Goal: Information Seeking & Learning: Learn about a topic

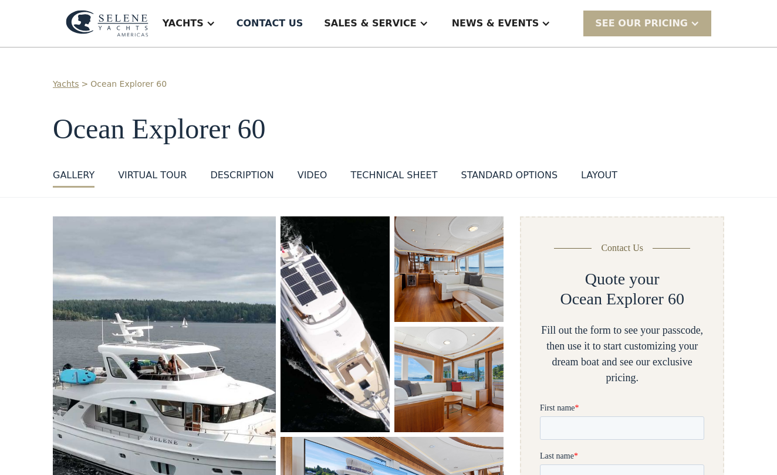
click at [75, 174] on div "GALLERY" at bounding box center [74, 175] width 42 height 14
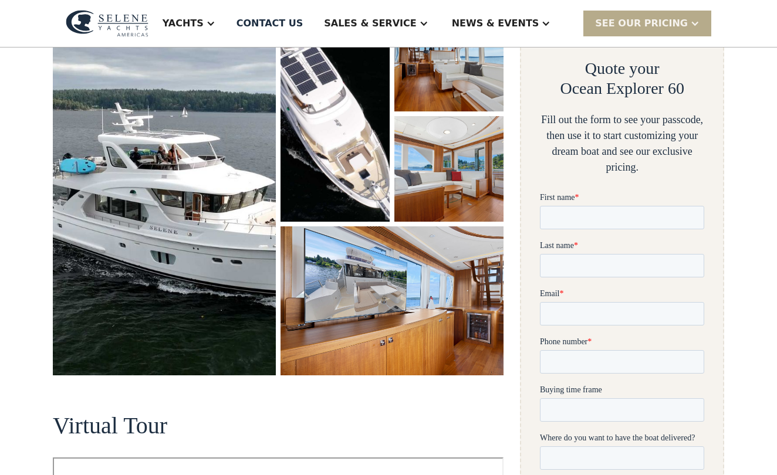
scroll to position [216, 0]
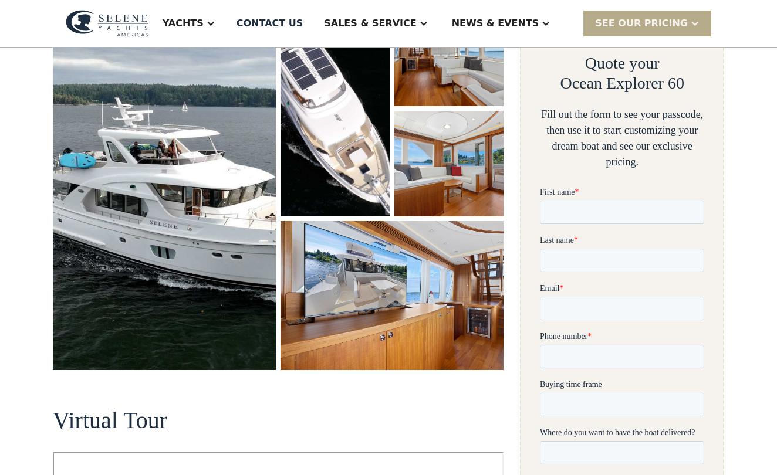
click at [391, 292] on img "open lightbox" at bounding box center [392, 295] width 223 height 148
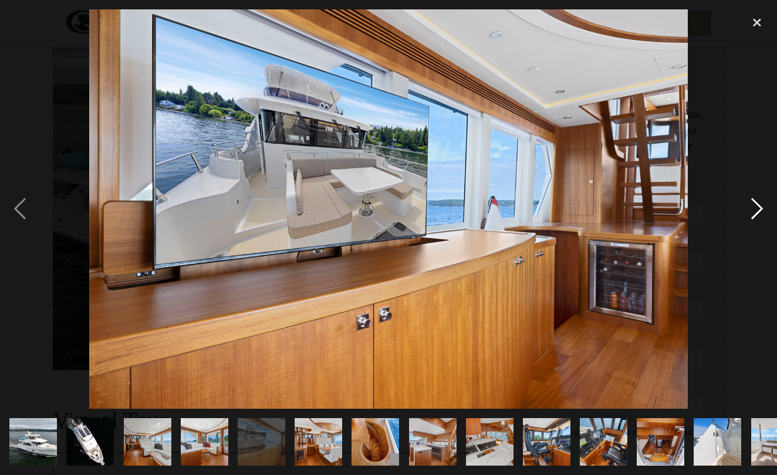
click at [755, 210] on div "next image" at bounding box center [757, 208] width 40 height 399
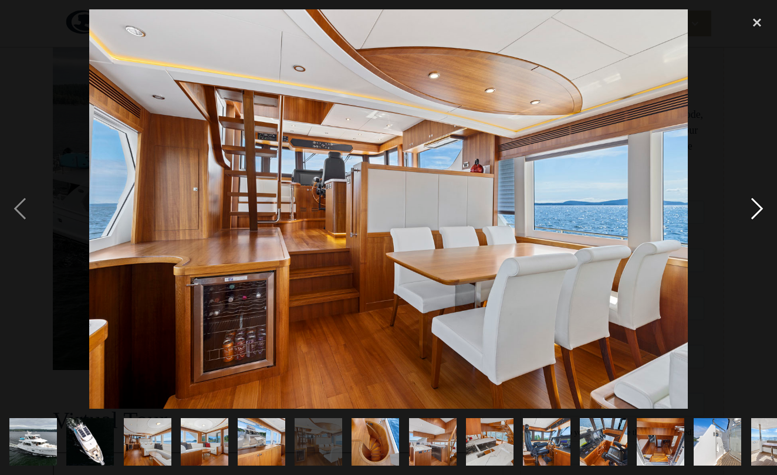
click at [755, 210] on div "next image" at bounding box center [757, 208] width 40 height 399
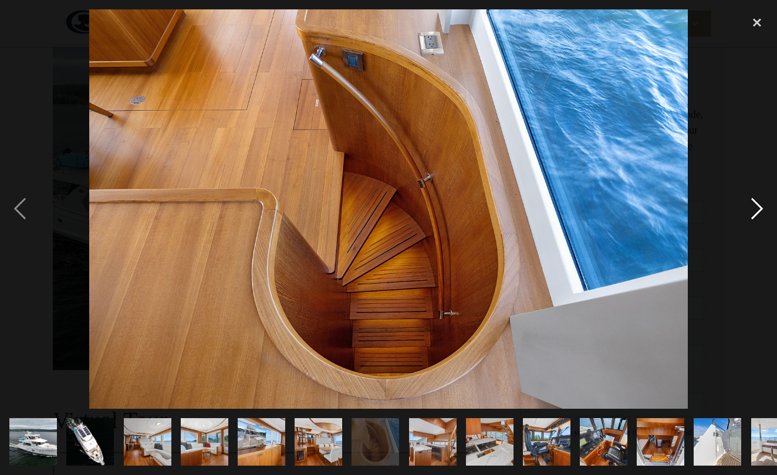
click at [755, 210] on div "next image" at bounding box center [757, 208] width 40 height 399
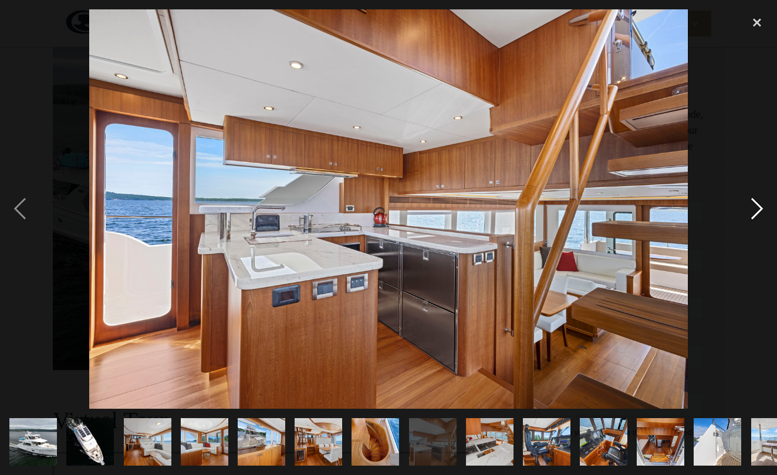
click at [755, 210] on div "next image" at bounding box center [757, 208] width 40 height 399
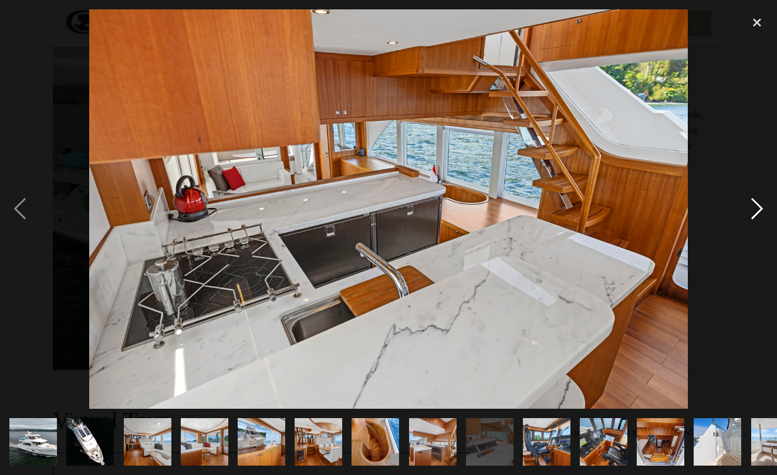
click at [755, 210] on div "next image" at bounding box center [757, 208] width 40 height 399
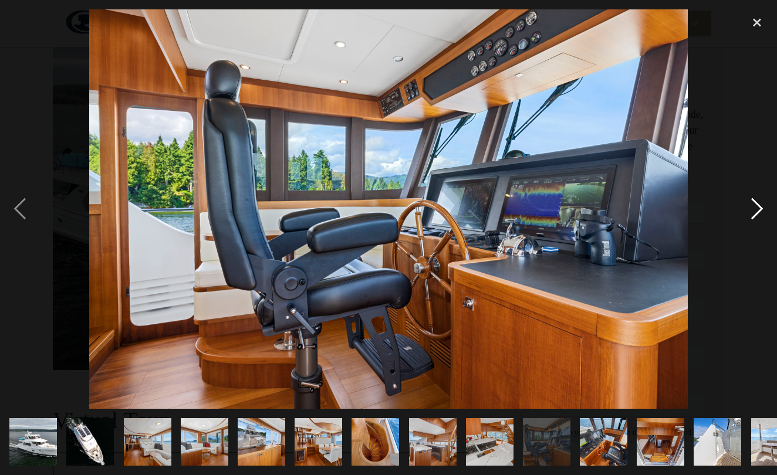
click at [755, 210] on div "next image" at bounding box center [757, 208] width 40 height 399
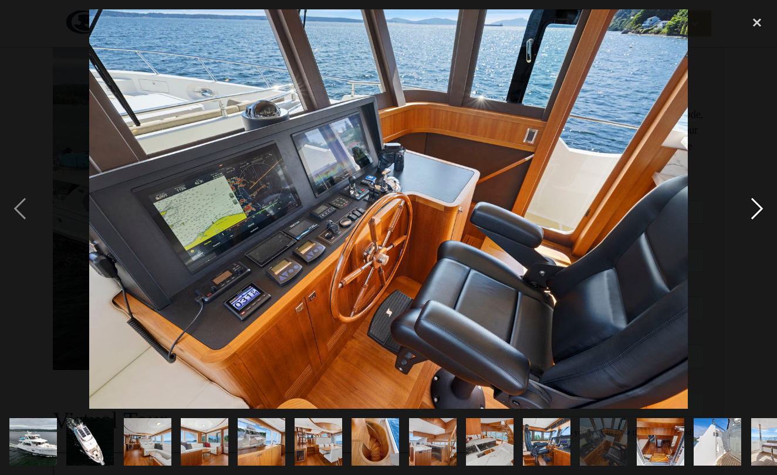
click at [755, 210] on div "next image" at bounding box center [757, 208] width 40 height 399
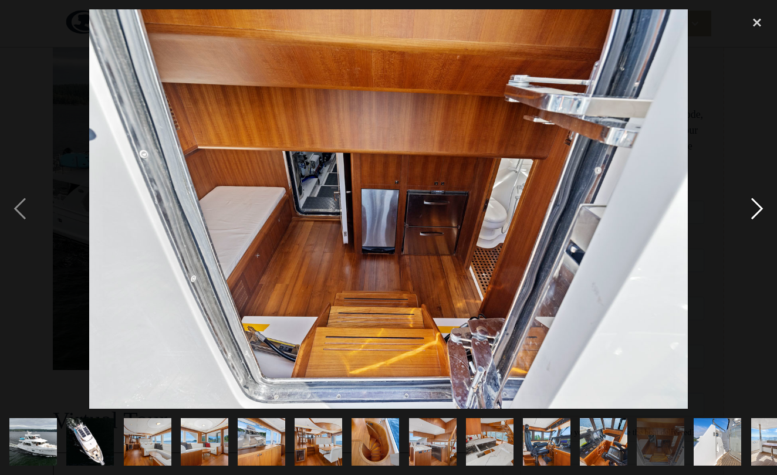
click at [755, 210] on div "next image" at bounding box center [757, 208] width 40 height 399
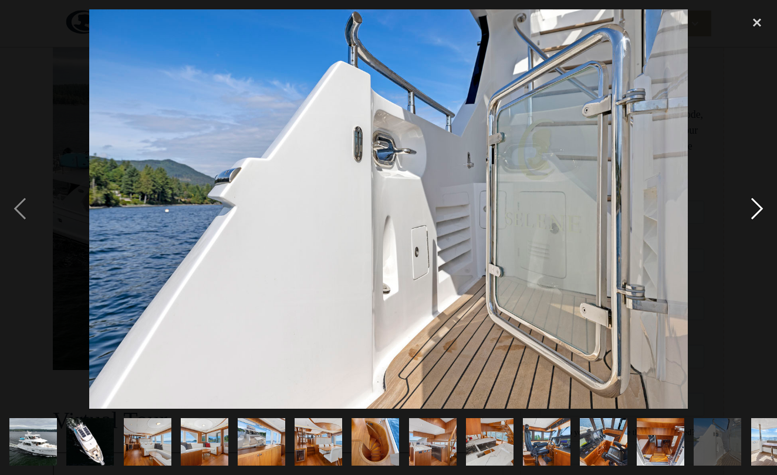
click at [755, 210] on div "next image" at bounding box center [757, 208] width 40 height 399
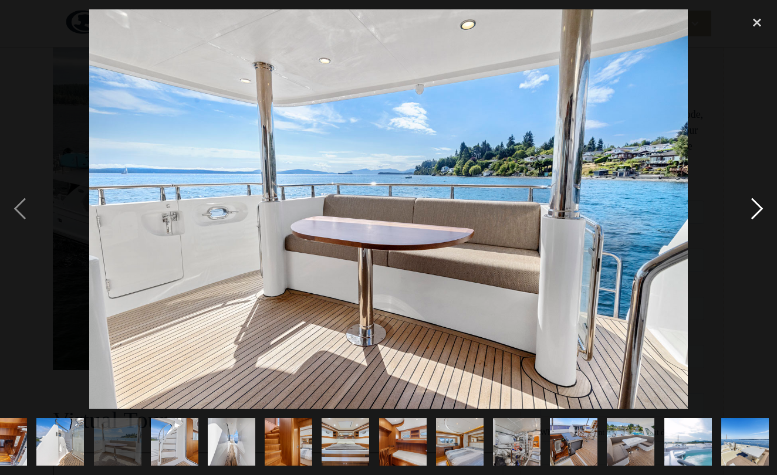
scroll to position [0, 658]
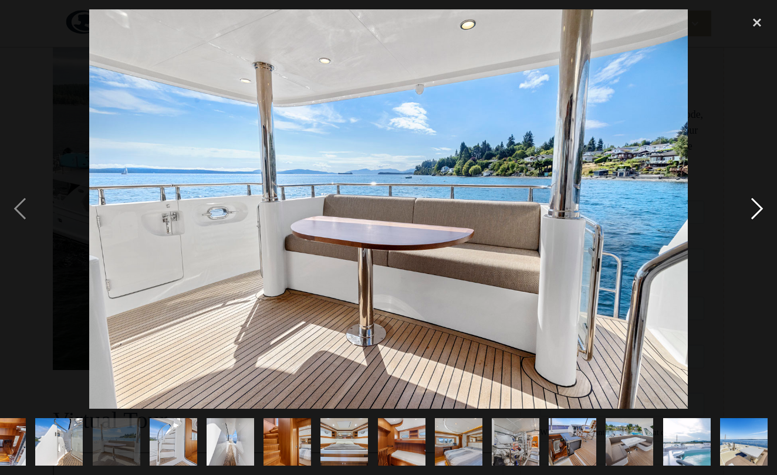
click at [755, 210] on div "next image" at bounding box center [757, 208] width 40 height 399
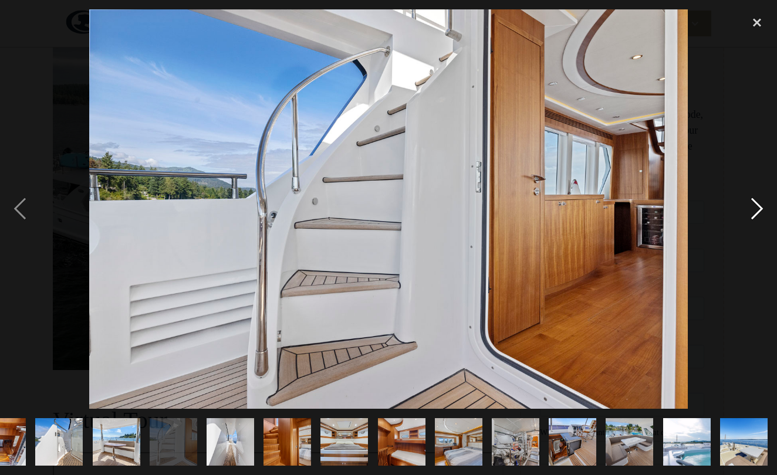
click at [755, 210] on div "next image" at bounding box center [757, 208] width 40 height 399
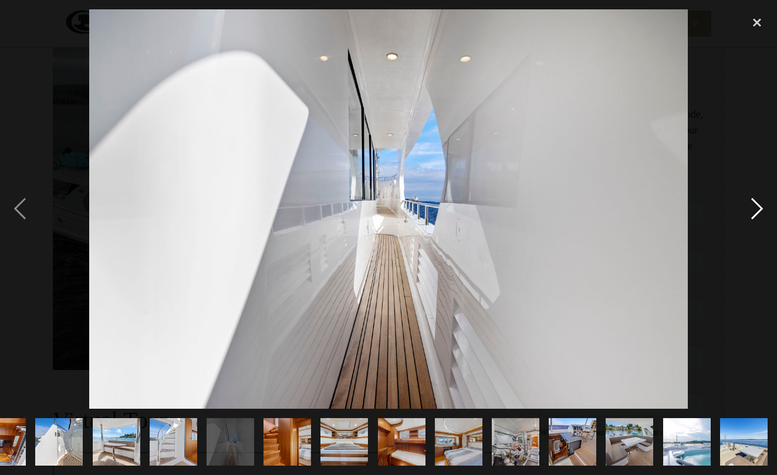
click at [755, 210] on div "next image" at bounding box center [757, 208] width 40 height 399
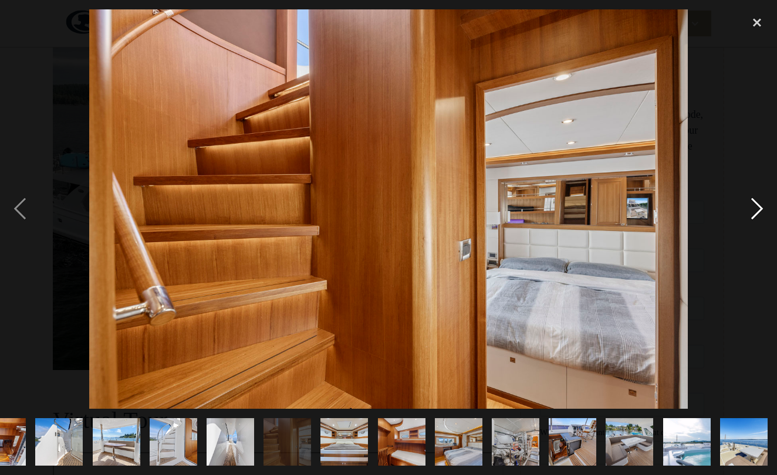
click at [755, 210] on div "next image" at bounding box center [757, 208] width 40 height 399
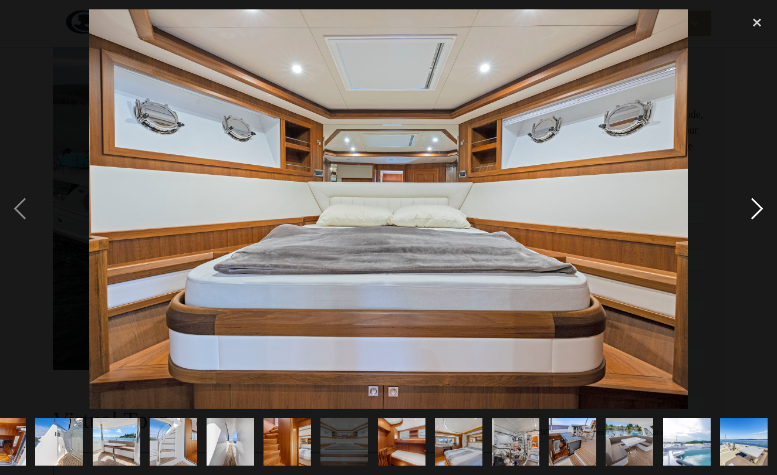
click at [755, 210] on div "next image" at bounding box center [757, 208] width 40 height 399
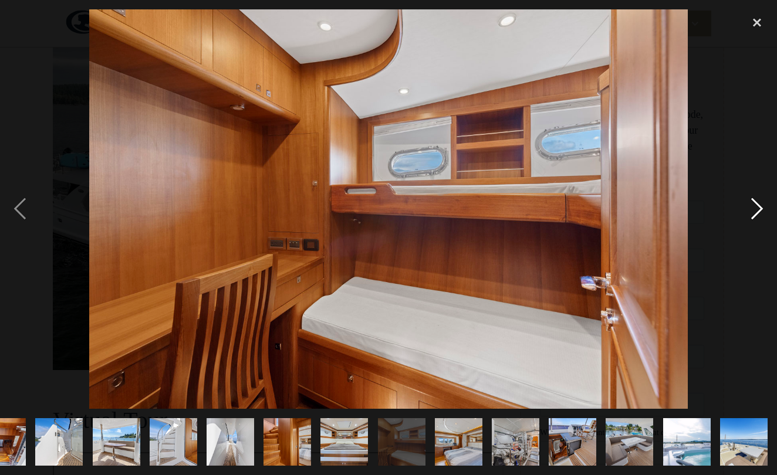
click at [755, 210] on div "next image" at bounding box center [757, 208] width 40 height 399
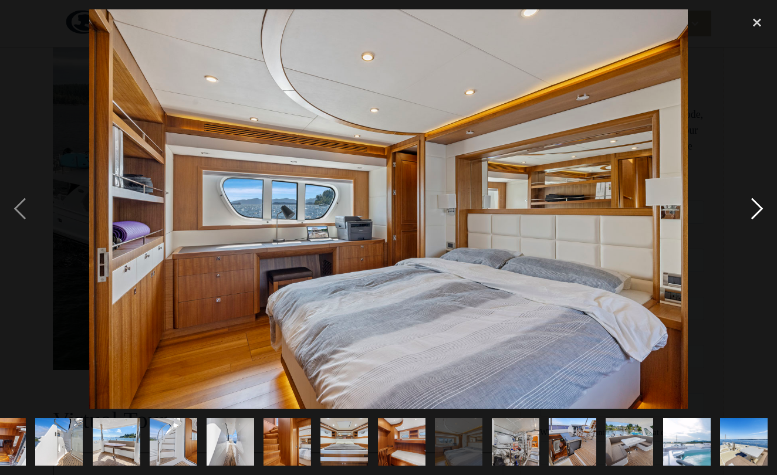
click at [755, 210] on div "next image" at bounding box center [757, 208] width 40 height 399
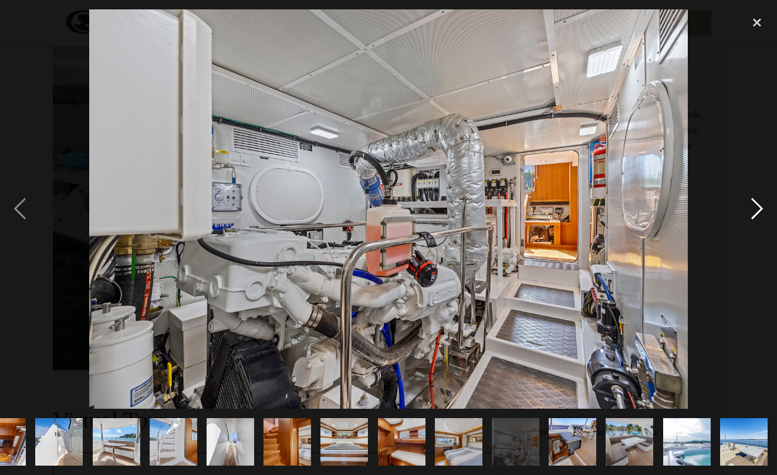
click at [755, 210] on div "next image" at bounding box center [757, 208] width 40 height 399
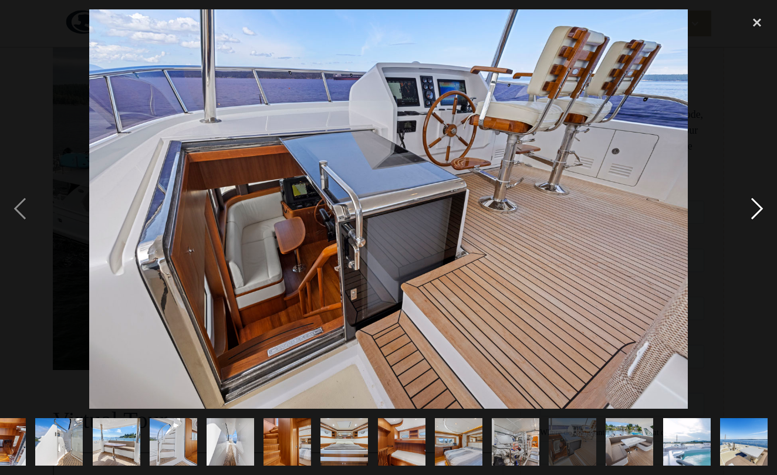
click at [755, 210] on div "next image" at bounding box center [757, 208] width 40 height 399
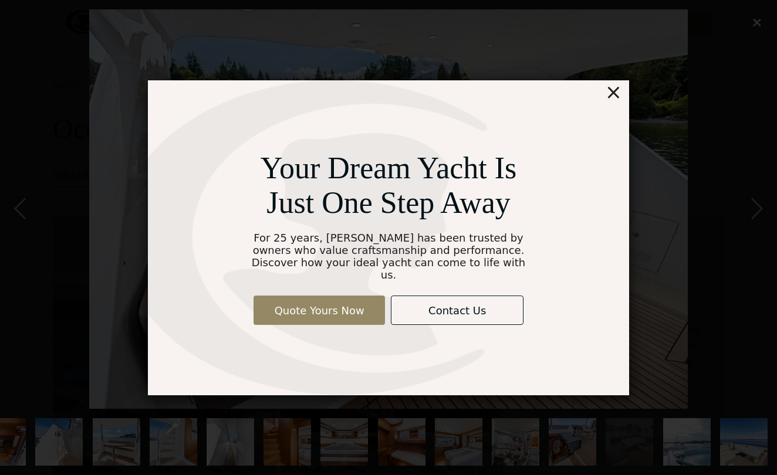
click at [613, 99] on div "×" at bounding box center [613, 91] width 17 height 23
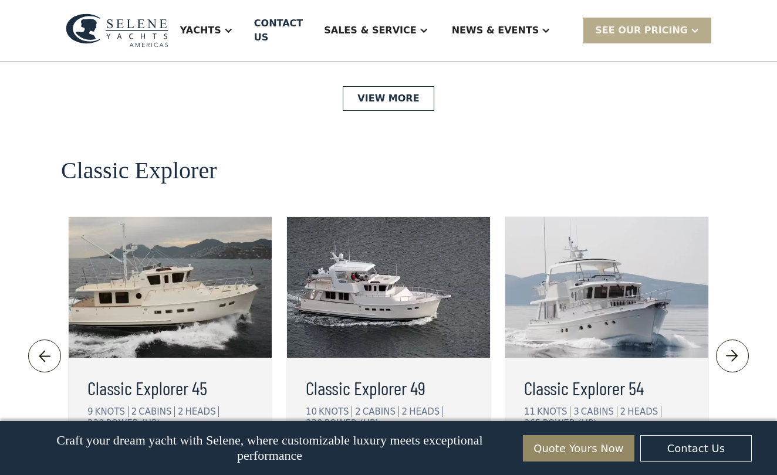
scroll to position [2504, 0]
